Goal: Find specific page/section: Find specific page/section

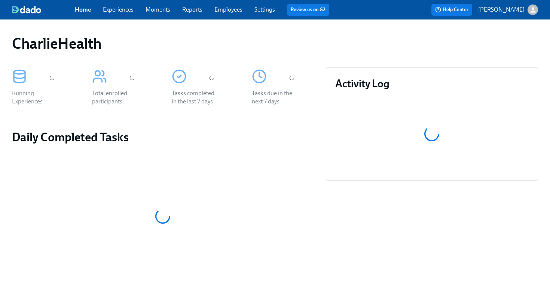
click at [226, 13] on span "Employees" at bounding box center [228, 10] width 28 height 8
click at [228, 12] on link "Employees" at bounding box center [228, 9] width 28 height 7
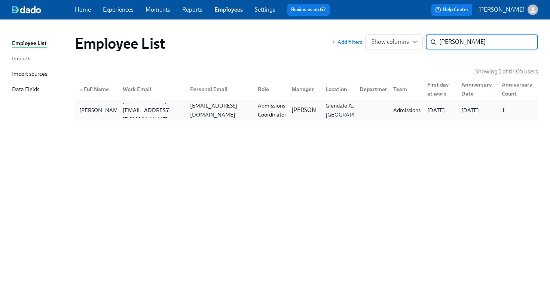
type input "[PERSON_NAME]"
click at [226, 108] on div "[EMAIL_ADDRESS][DOMAIN_NAME]" at bounding box center [219, 110] width 65 height 18
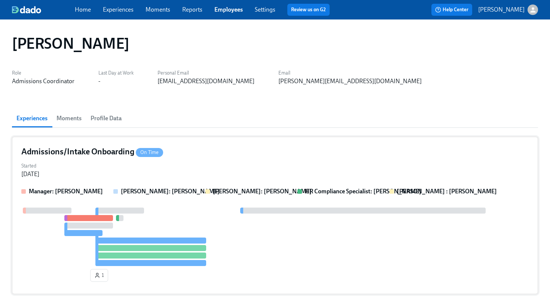
click at [180, 160] on div "Started [DATE]" at bounding box center [274, 169] width 507 height 18
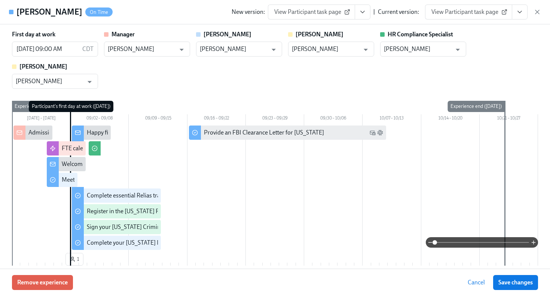
click at [478, 14] on span "View Participant task page" at bounding box center [469, 11] width 74 height 7
